Goal: Find contact information: Find contact information

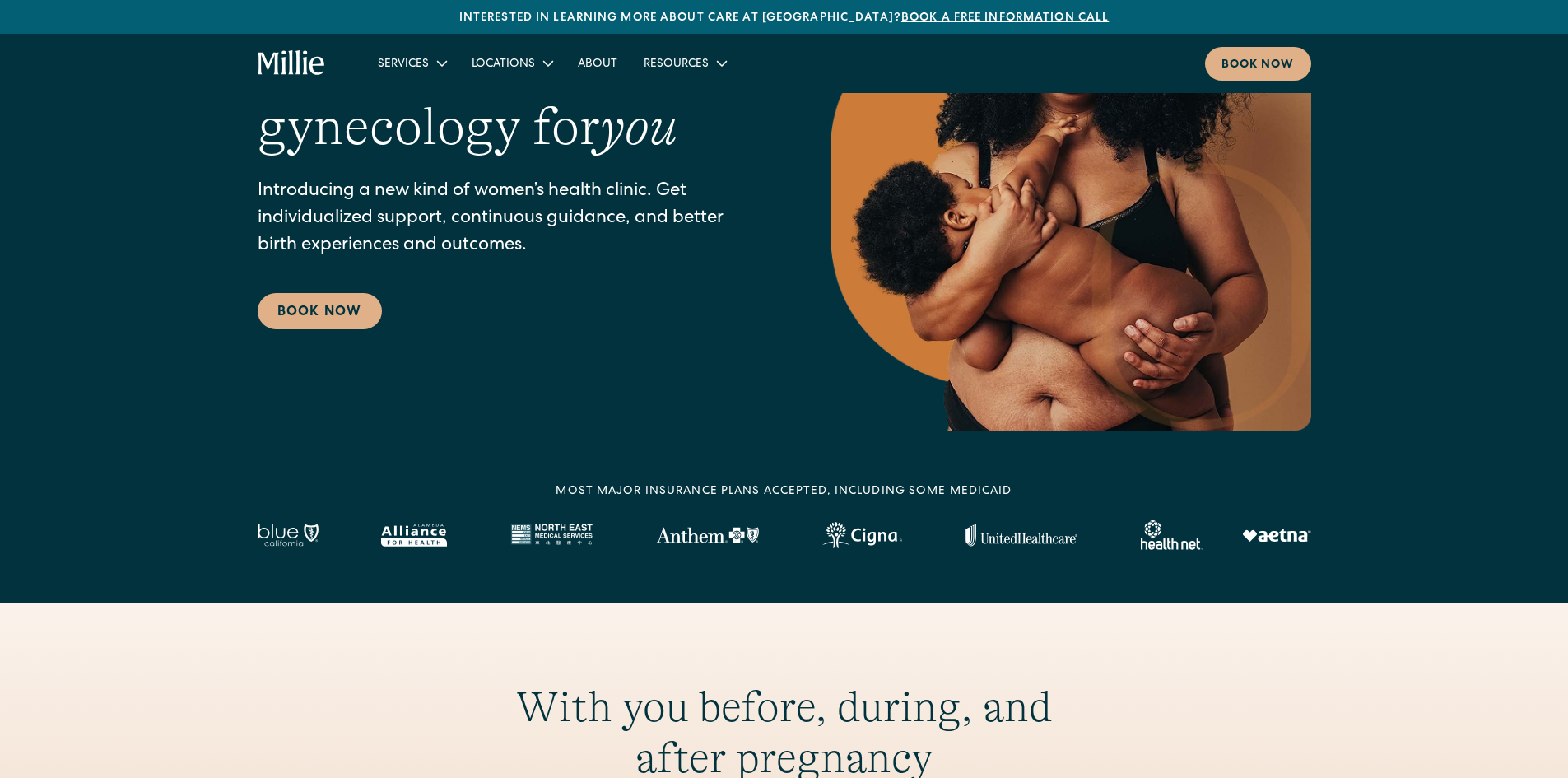
scroll to position [165, 0]
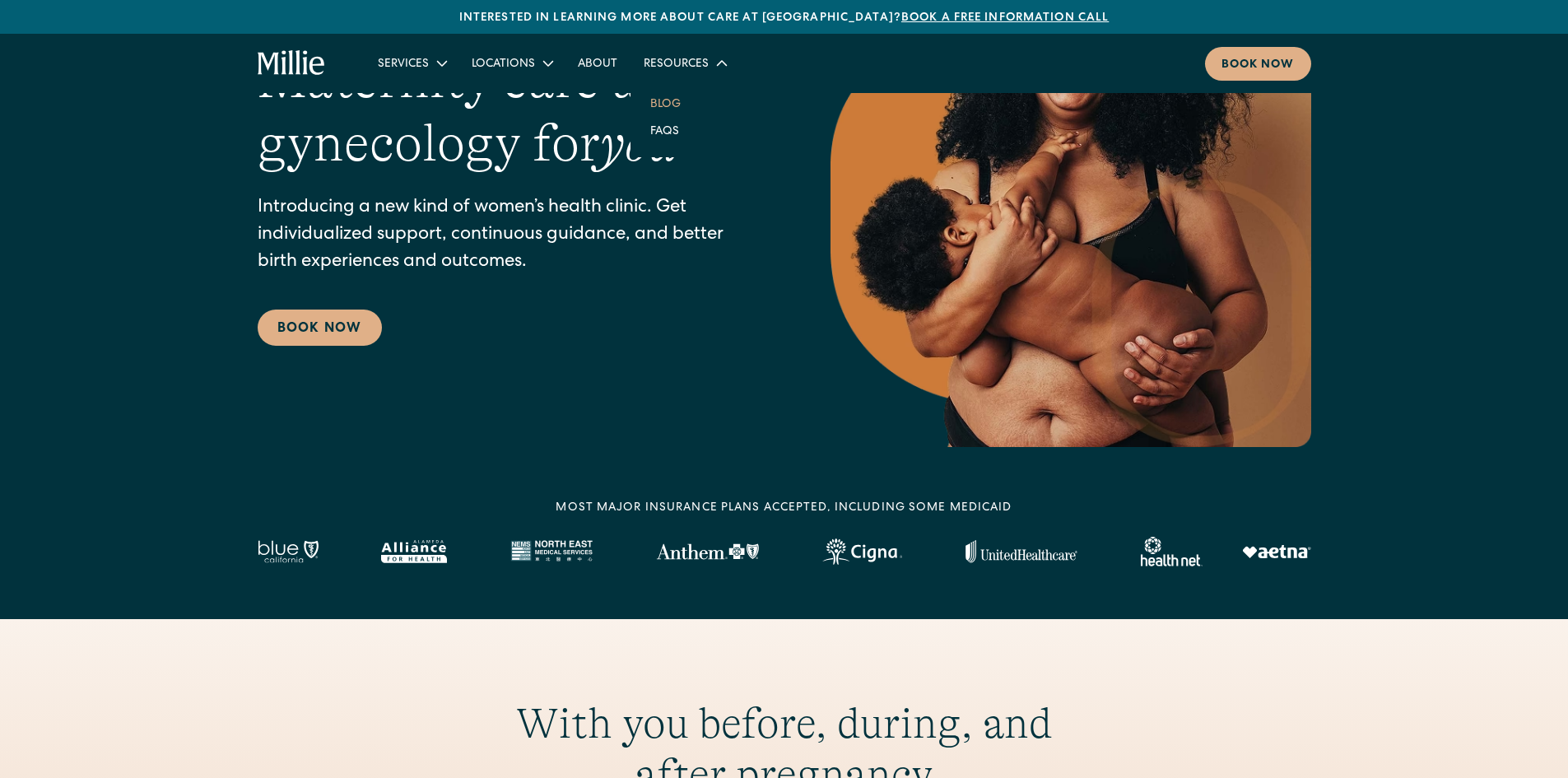
click at [662, 108] on link "Blog" at bounding box center [666, 103] width 57 height 27
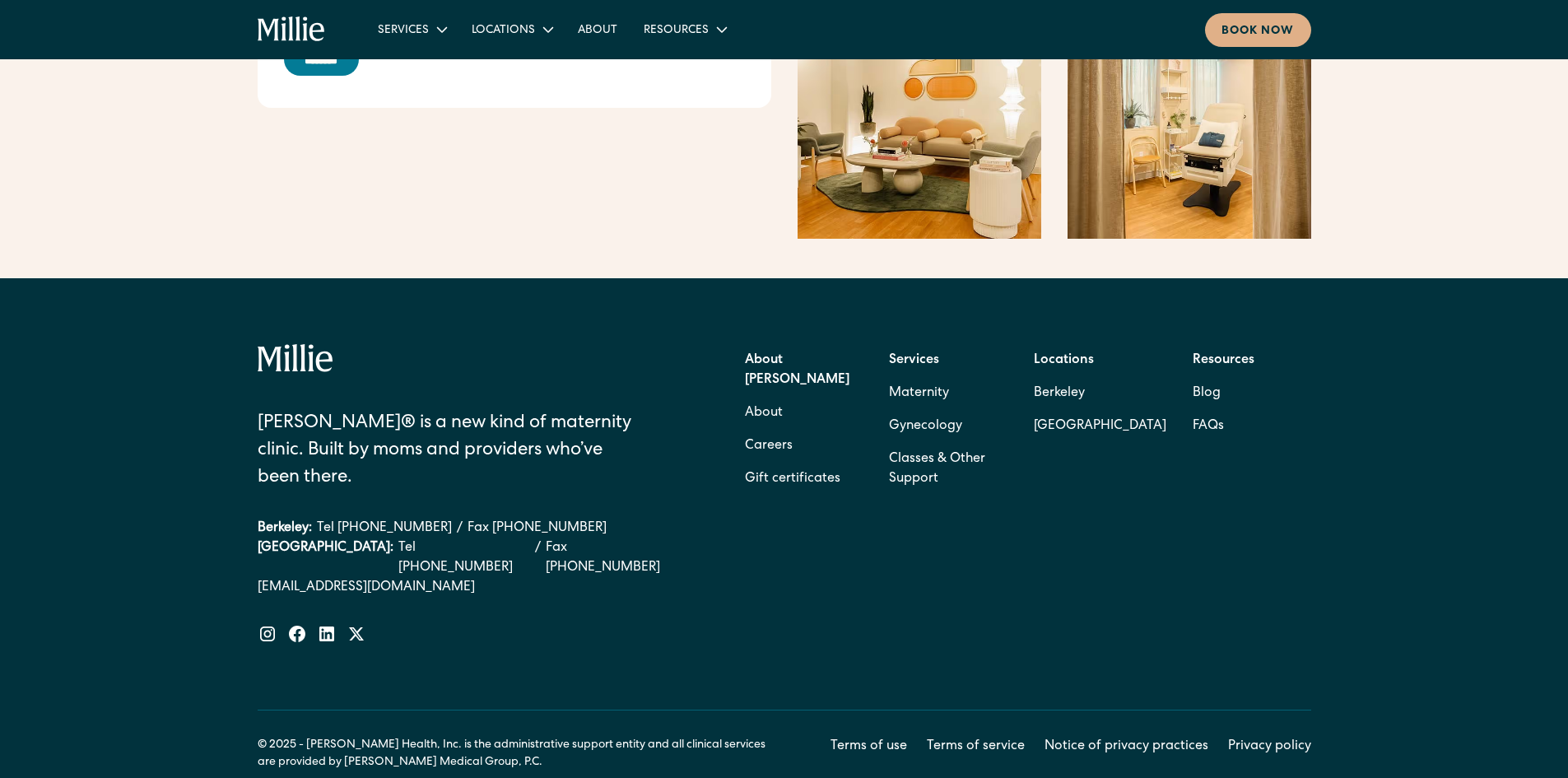
scroll to position [2593, 0]
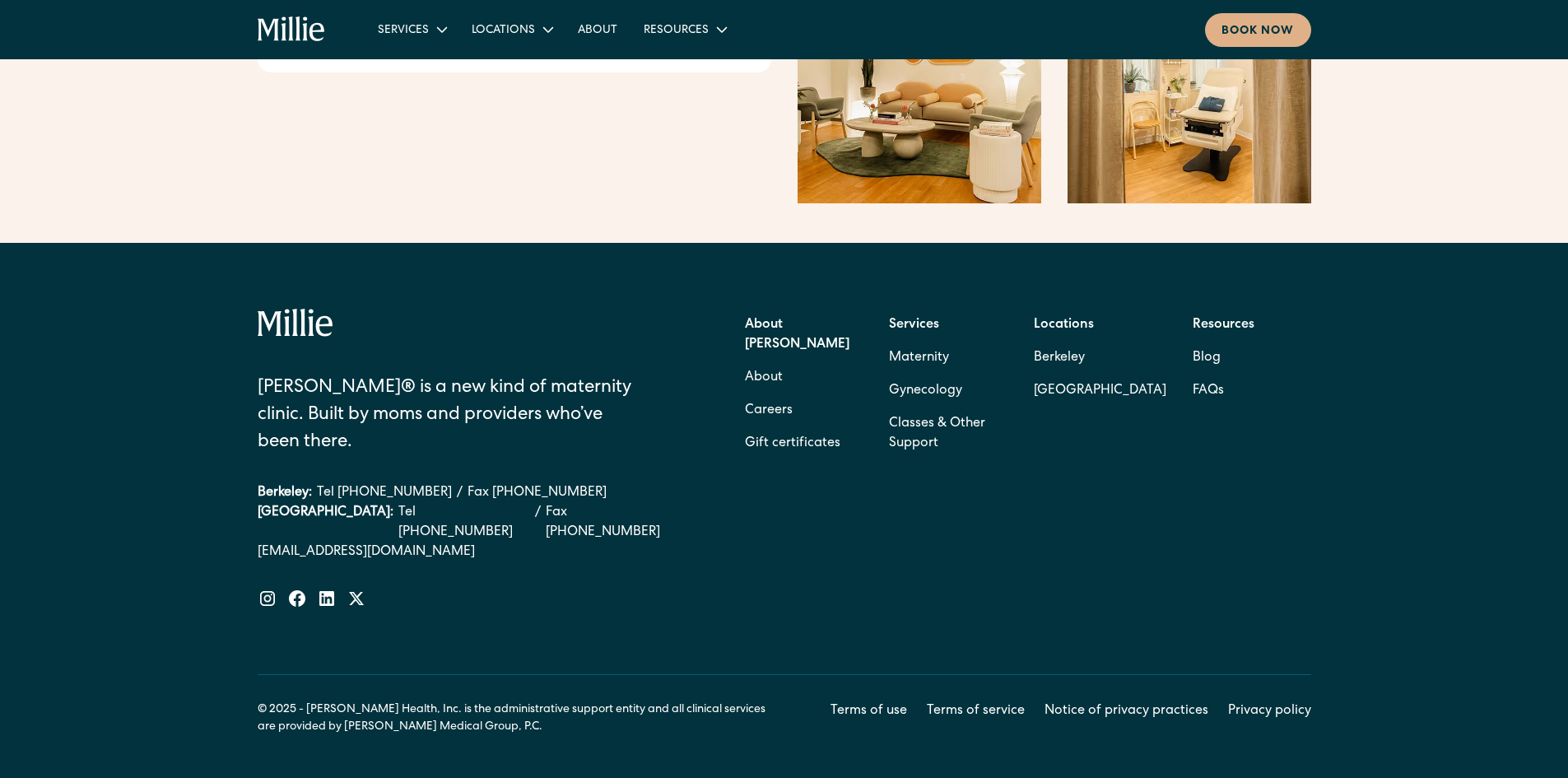
click at [576, 588] on div at bounding box center [470, 598] width 424 height 20
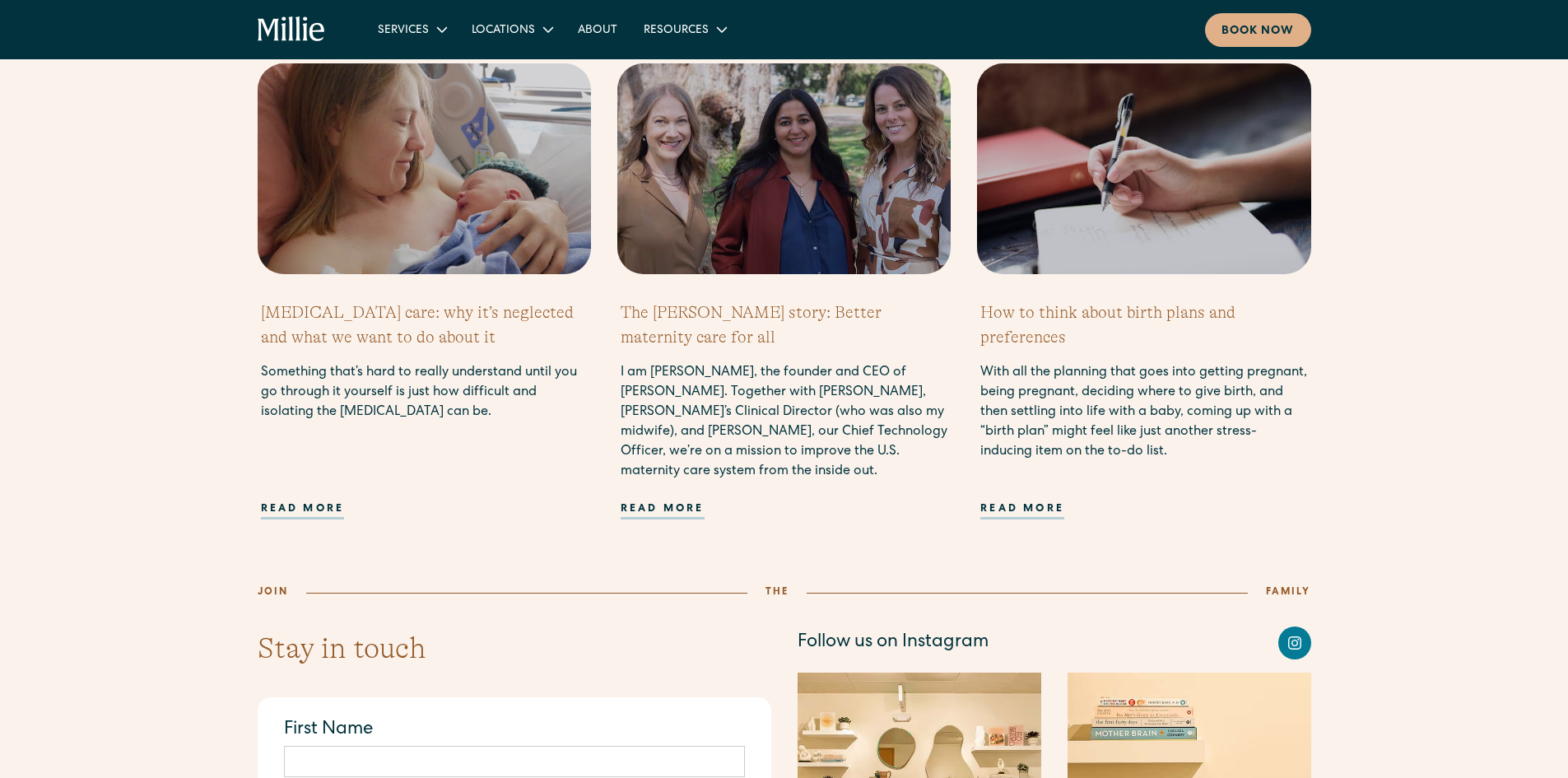
scroll to position [1605, 0]
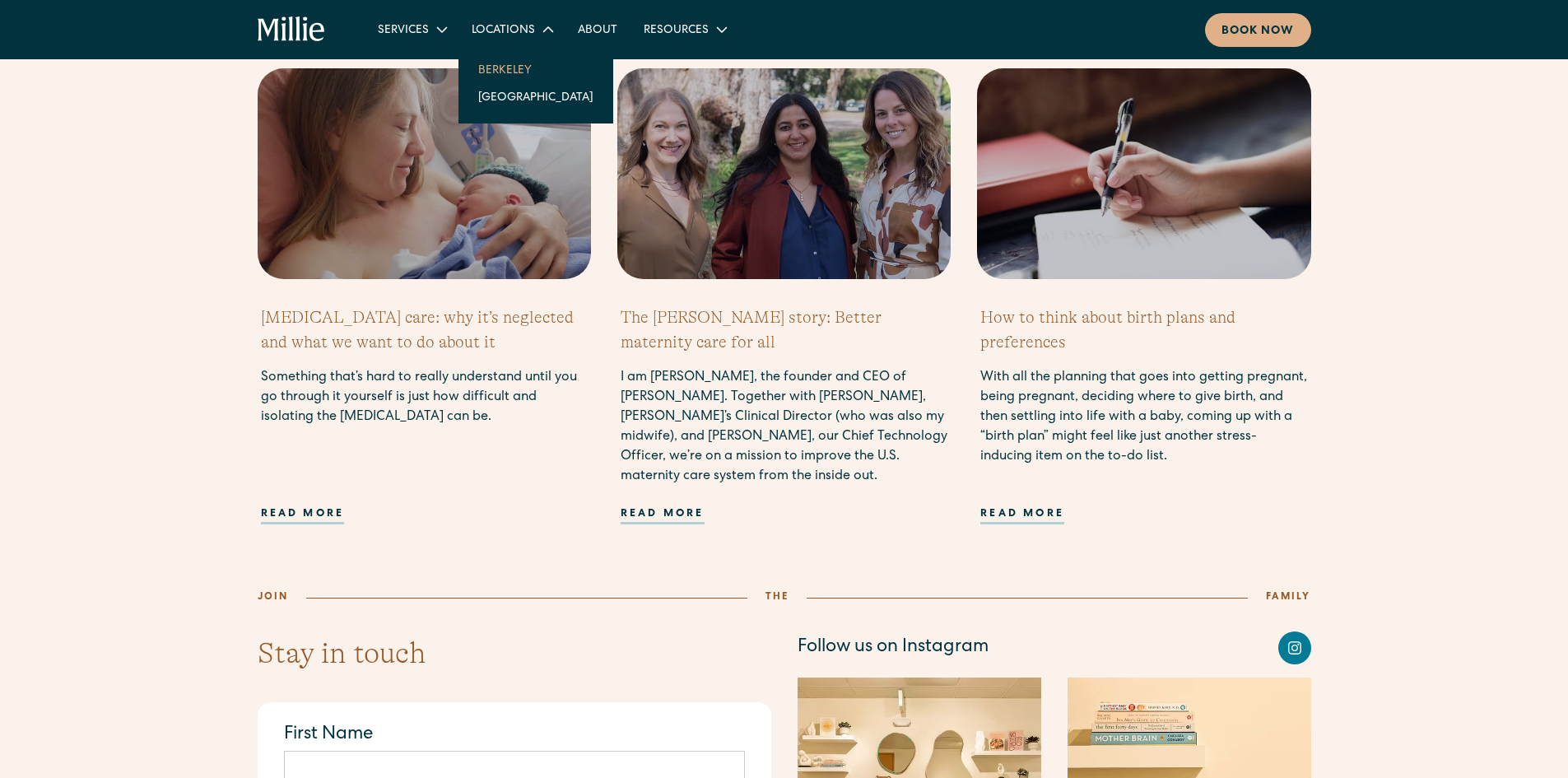
click at [511, 59] on link "Berkeley" at bounding box center [536, 70] width 142 height 27
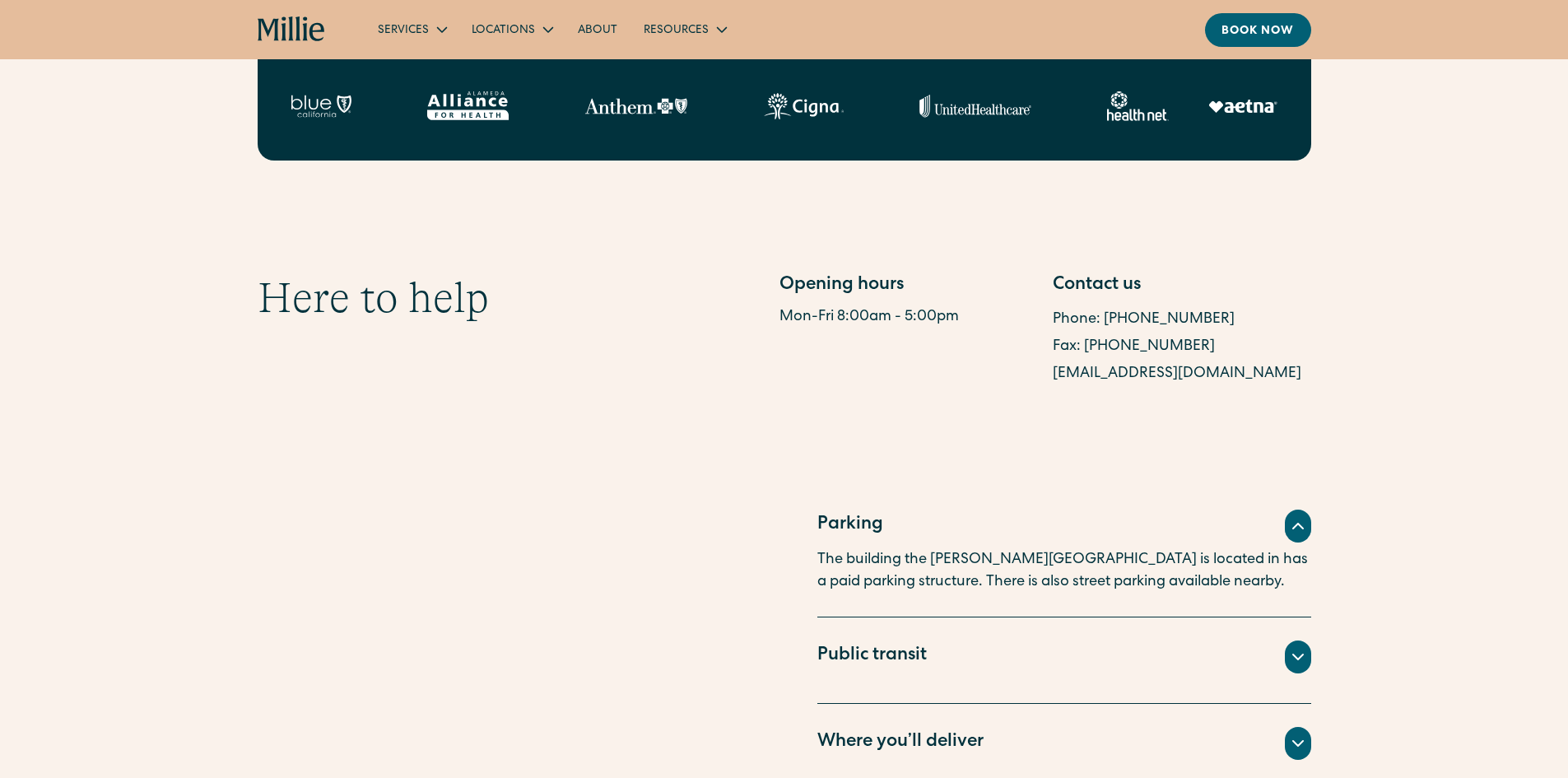
scroll to position [741, 0]
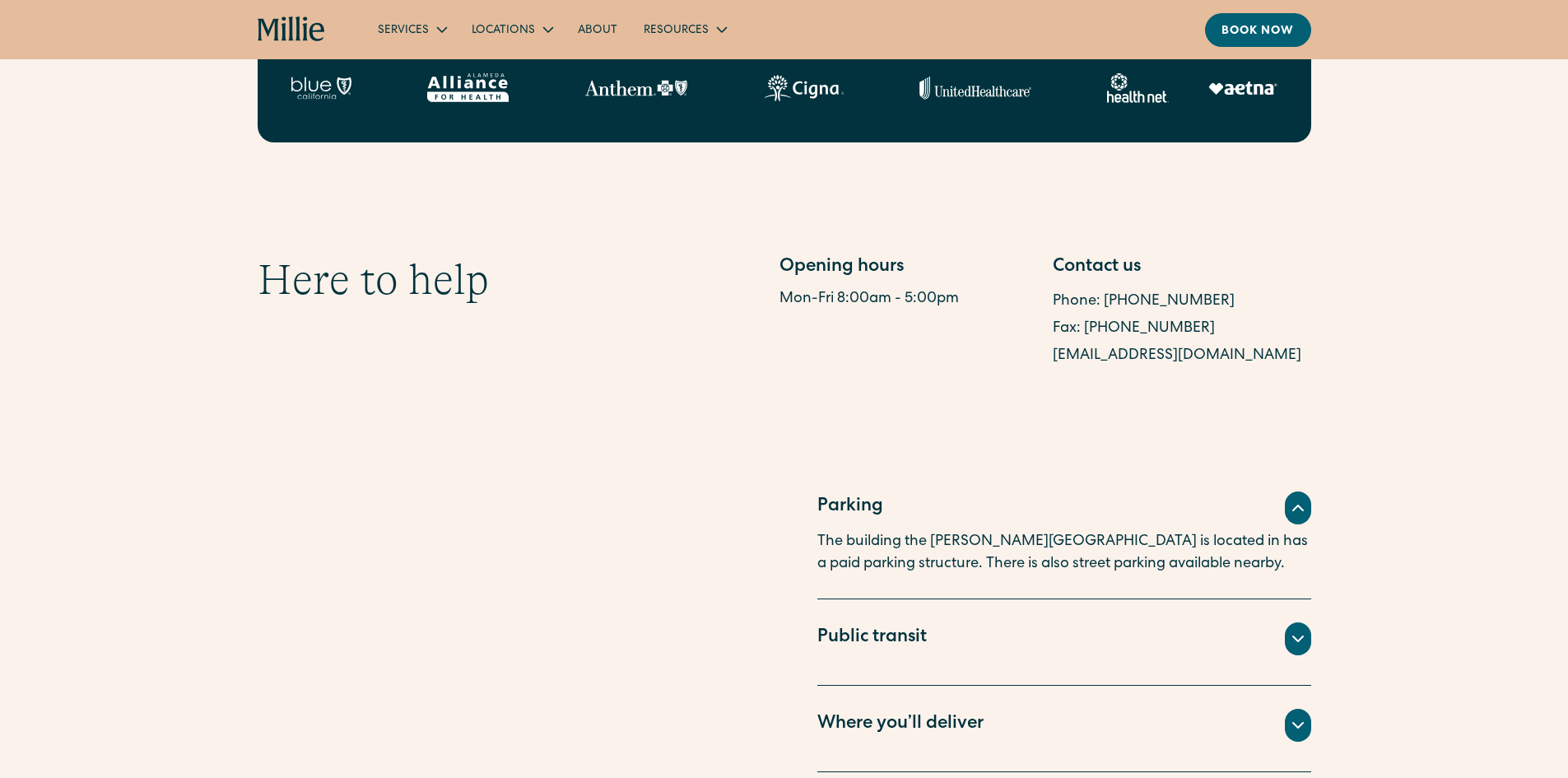
drag, startPoint x: 1309, startPoint y: 346, endPoint x: 1055, endPoint y: 348, distance: 254.0
click at [1055, 348] on div "berkeleysupport@millieclinic.com" at bounding box center [1182, 356] width 259 height 27
copy link "berkeleysupport@millieclinic.com"
click at [515, 87] on link "[GEOGRAPHIC_DATA]" at bounding box center [536, 96] width 142 height 27
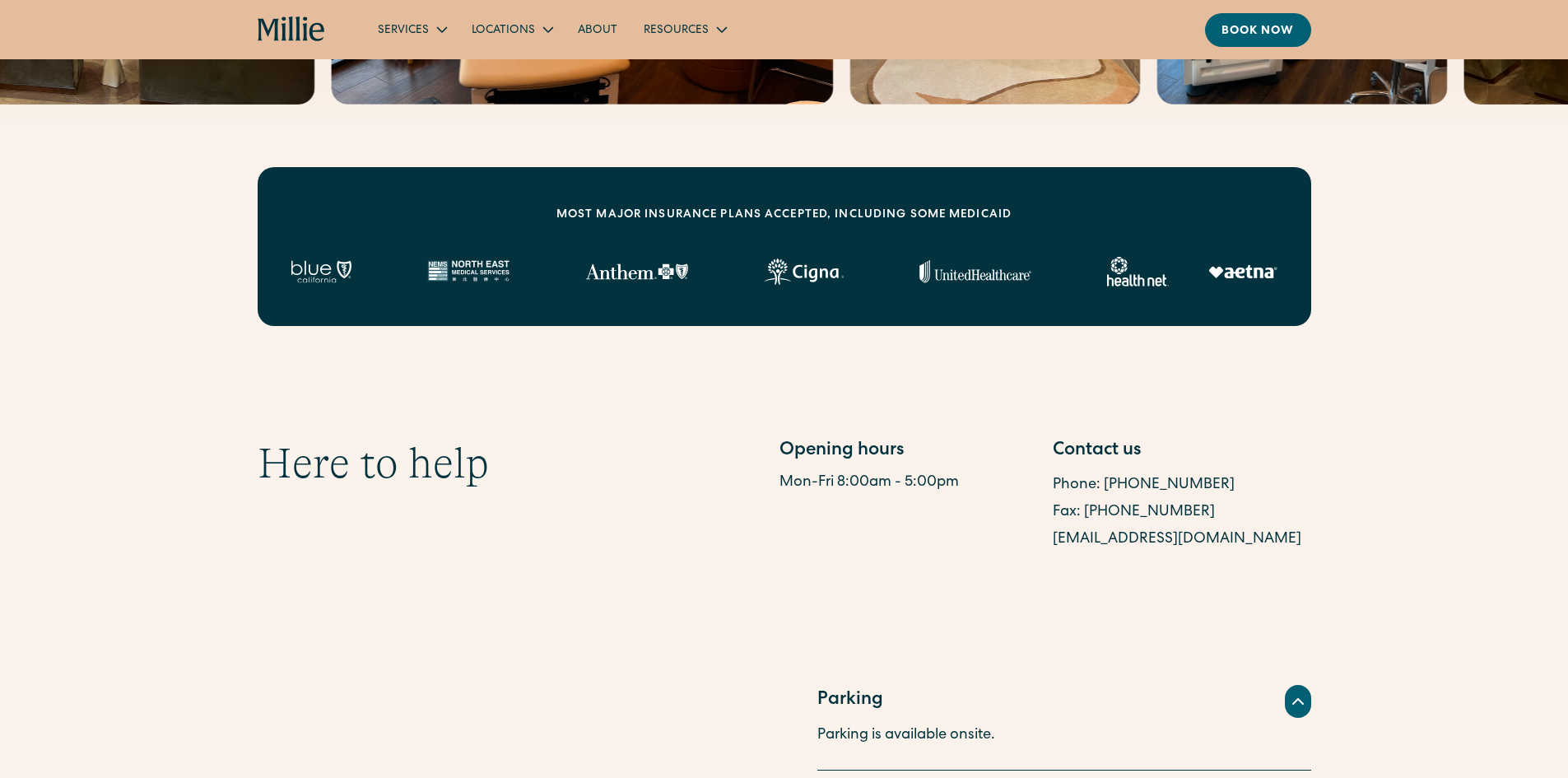
scroll to position [741, 0]
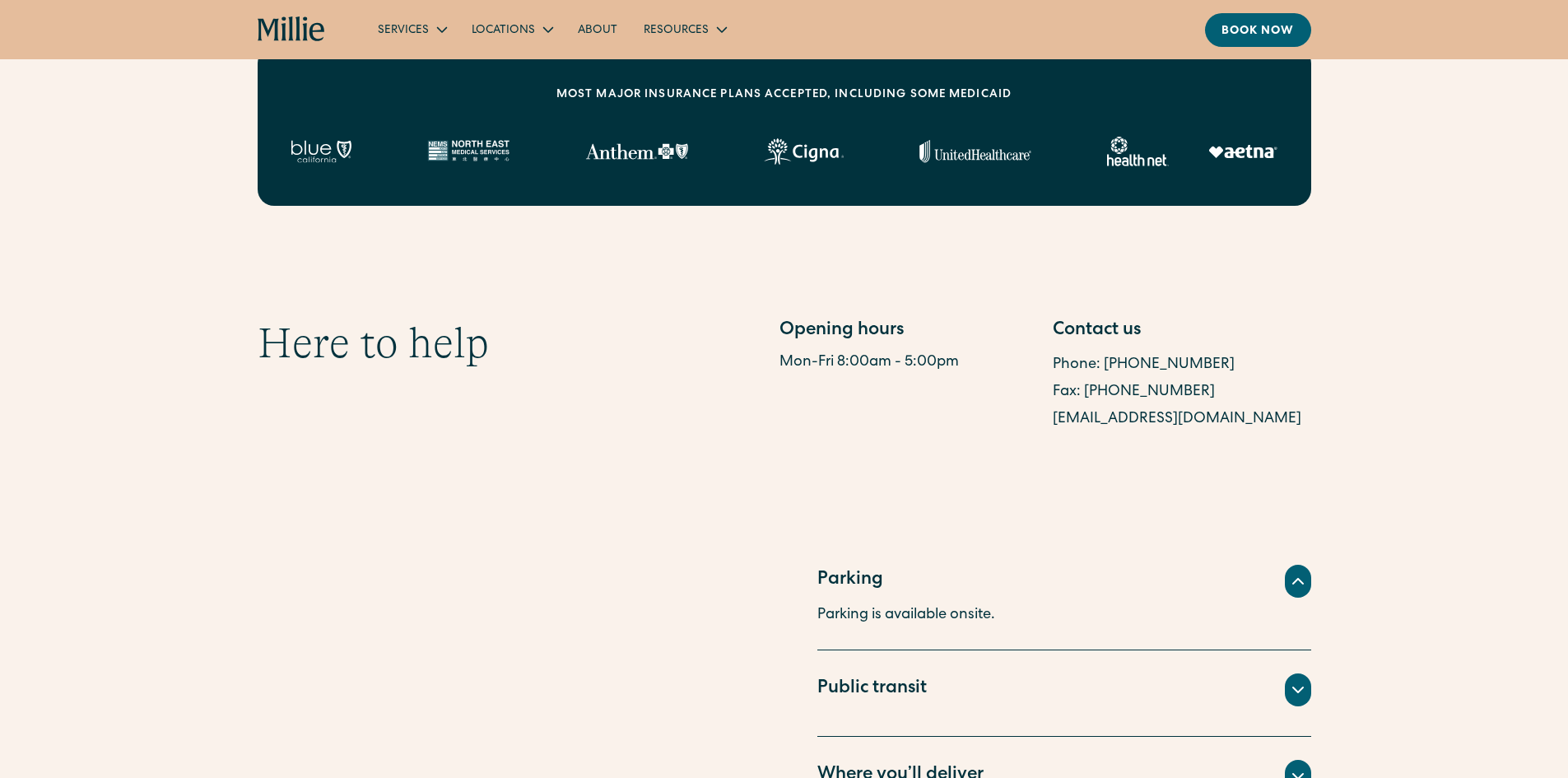
drag, startPoint x: 1286, startPoint y: 348, endPoint x: 1053, endPoint y: 350, distance: 233.0
click at [1053, 405] on div "[EMAIL_ADDRESS][DOMAIN_NAME]" at bounding box center [1182, 419] width 259 height 27
copy link "[EMAIL_ADDRESS][DOMAIN_NAME]"
